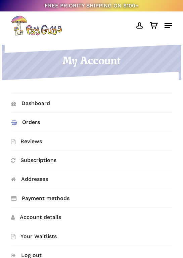
click at [36, 126] on link "Orders" at bounding box center [92, 122] width 162 height 19
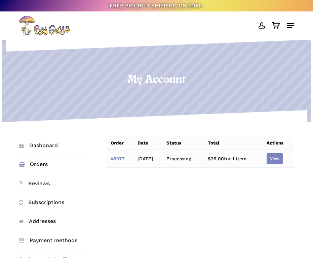
click at [280, 158] on link "View" at bounding box center [275, 158] width 16 height 11
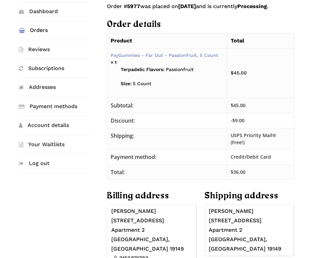
scroll to position [67, 0]
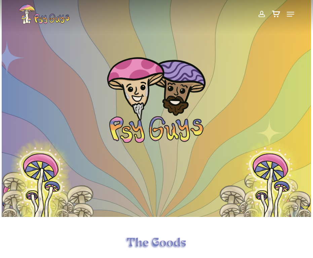
click at [183, 14] on icon "Navigation Menu" at bounding box center [290, 14] width 7 height 1
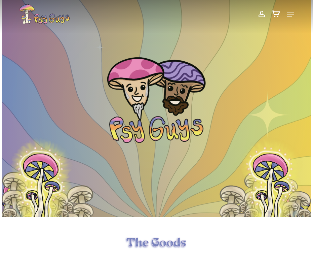
click at [183, 12] on span at bounding box center [261, 13] width 7 height 11
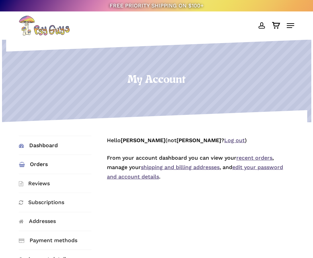
click at [36, 164] on link "Orders" at bounding box center [55, 164] width 73 height 19
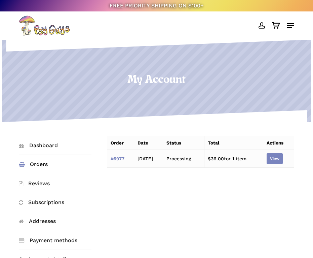
click at [278, 155] on link "View" at bounding box center [275, 158] width 16 height 11
